Goal: Check status: Check status

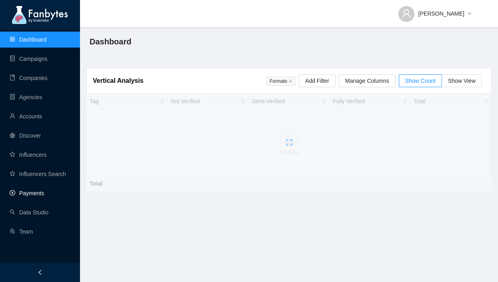
click at [36, 194] on link "Payments" at bounding box center [27, 193] width 34 height 6
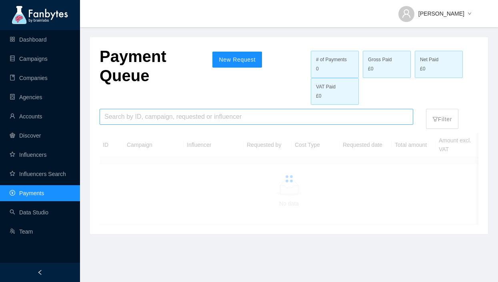
click at [248, 120] on input "search" at bounding box center [256, 116] width 304 height 15
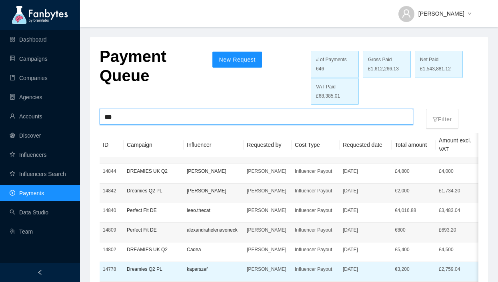
type input "***"
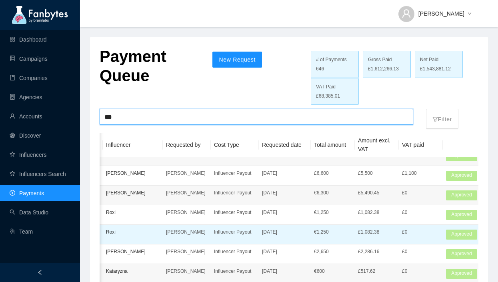
scroll to position [0, 105]
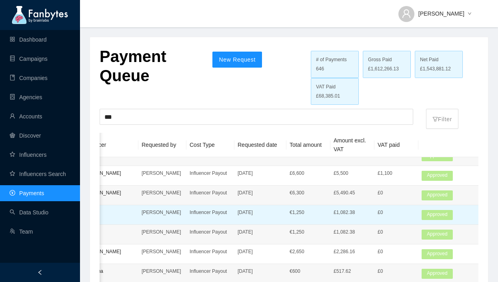
click at [275, 222] on td "[DATE]" at bounding box center [260, 215] width 52 height 20
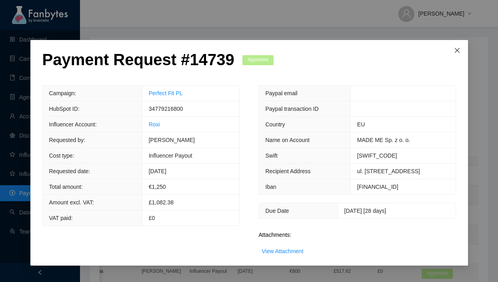
click at [456, 46] on span "Close" at bounding box center [457, 51] width 22 height 22
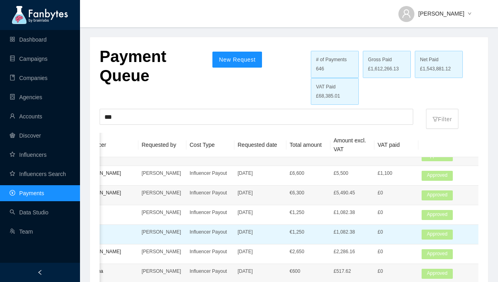
click at [265, 231] on p "[DATE]" at bounding box center [260, 232] width 46 height 8
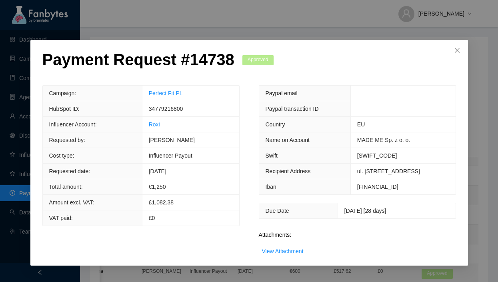
scroll to position [11, 0]
